Goal: Find contact information: Find contact information

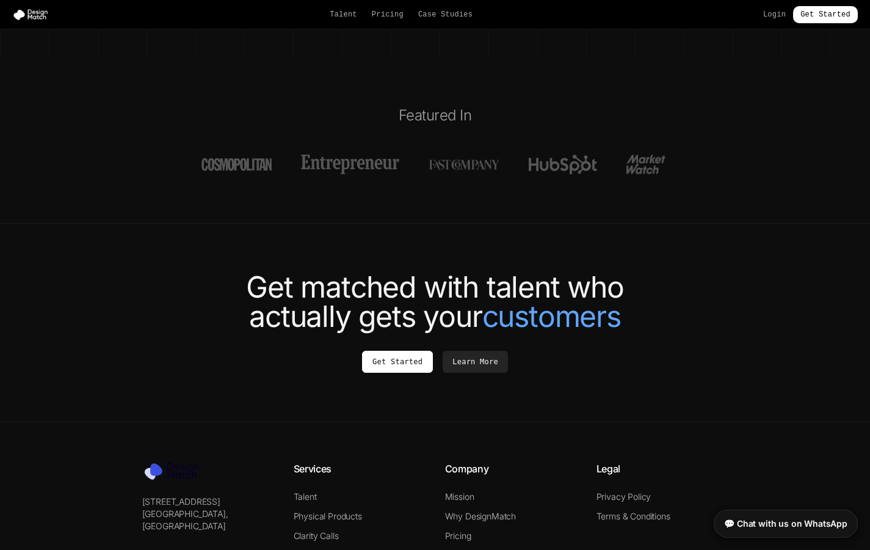
scroll to position [4552, 0]
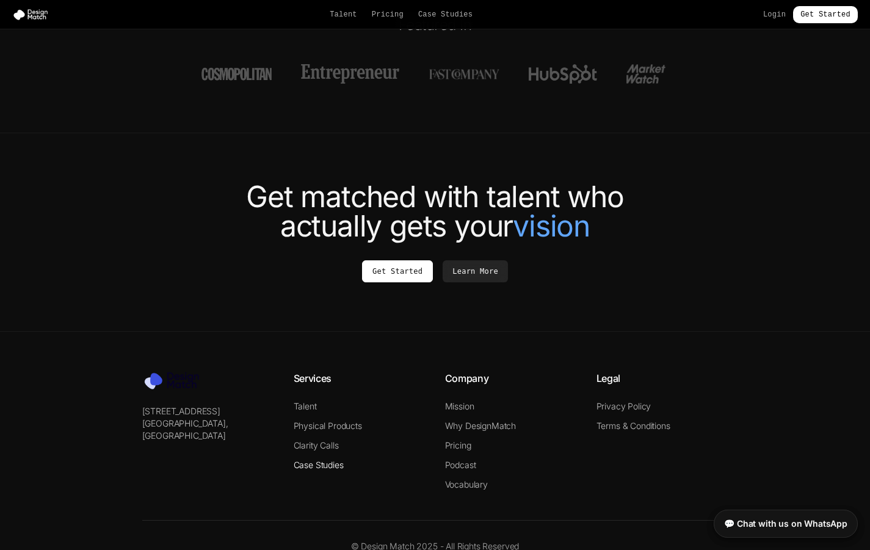
click at [323, 459] on link "Case Studies" at bounding box center [319, 464] width 50 height 10
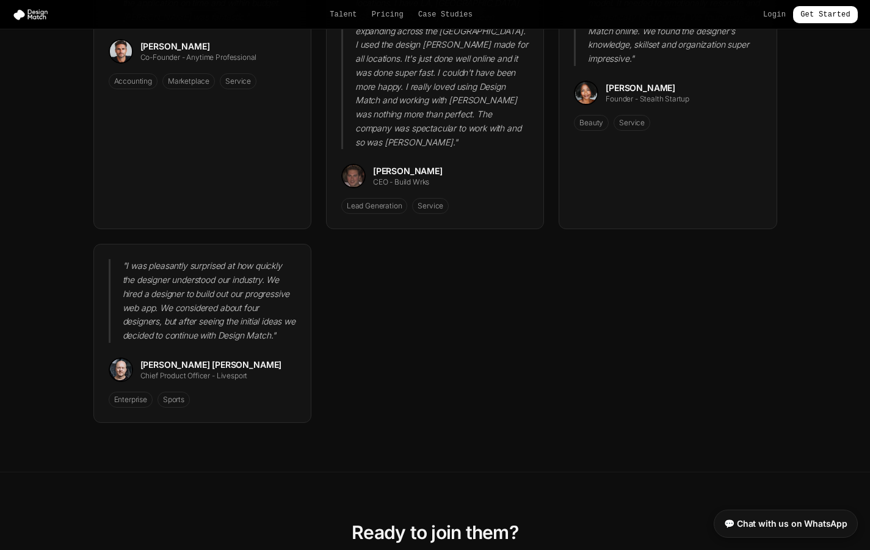
scroll to position [1905, 0]
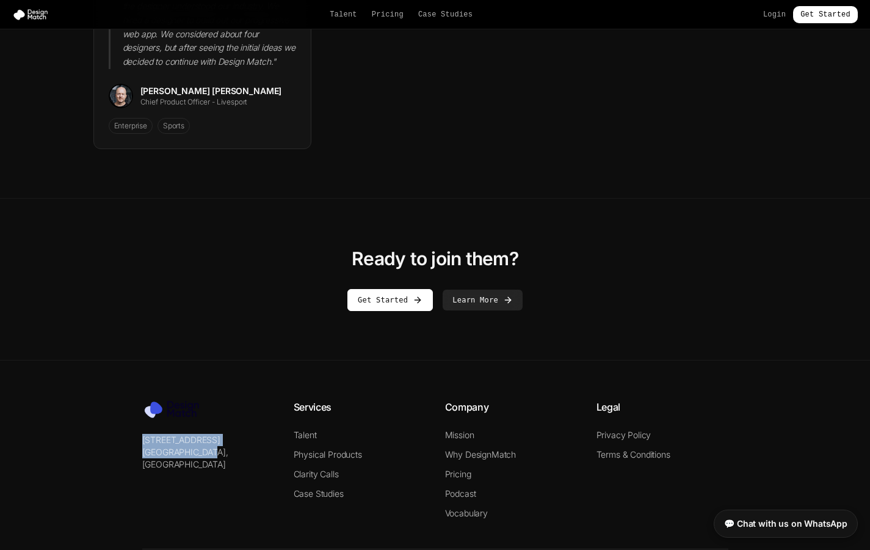
drag, startPoint x: 224, startPoint y: 393, endPoint x: 125, endPoint y: 370, distance: 101.6
click at [125, 399] on div "20 Bay Street, 11th Floor Toronto, Canada Services Talent Physical Products Cla…" at bounding box center [436, 489] width 626 height 181
copy div "20 Bay Street, 11th Floor Toronto, Canada"
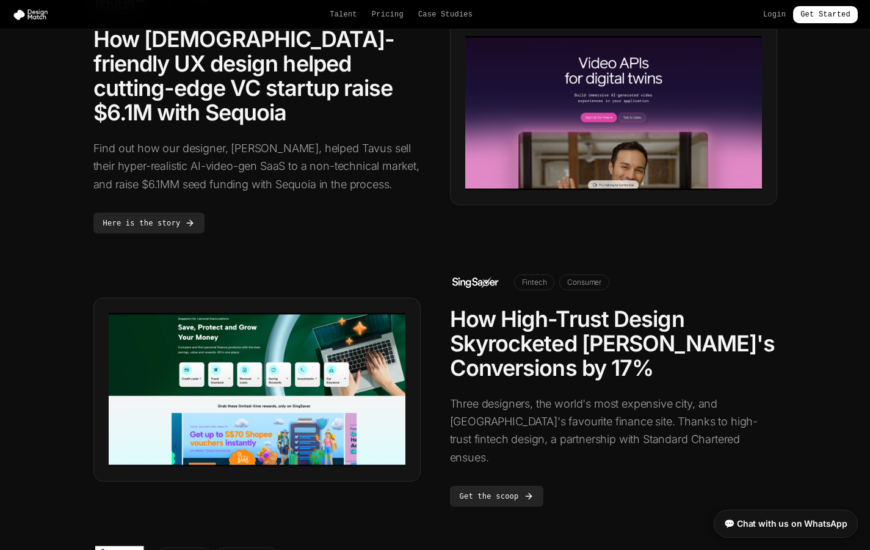
scroll to position [0, 0]
